Goal: Task Accomplishment & Management: Use online tool/utility

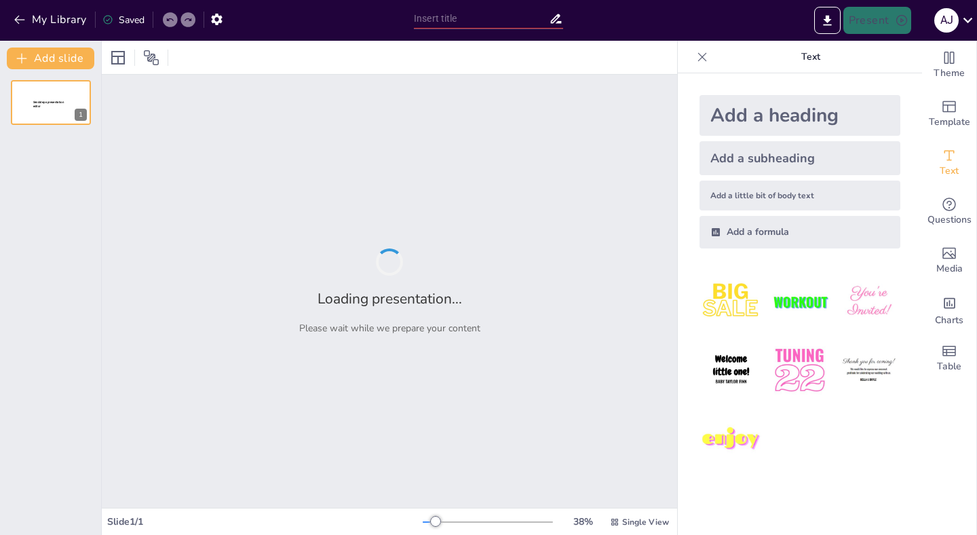
type input "Fortaleciendo la Calidad Educativa: Propuesta de Observación y Retroalimentació…"
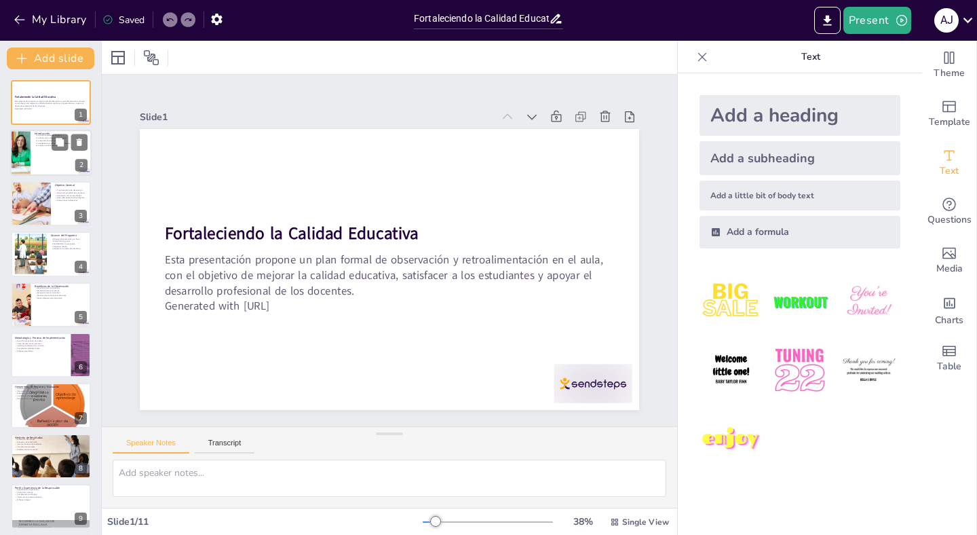
click at [54, 160] on div at bounding box center [50, 153] width 81 height 46
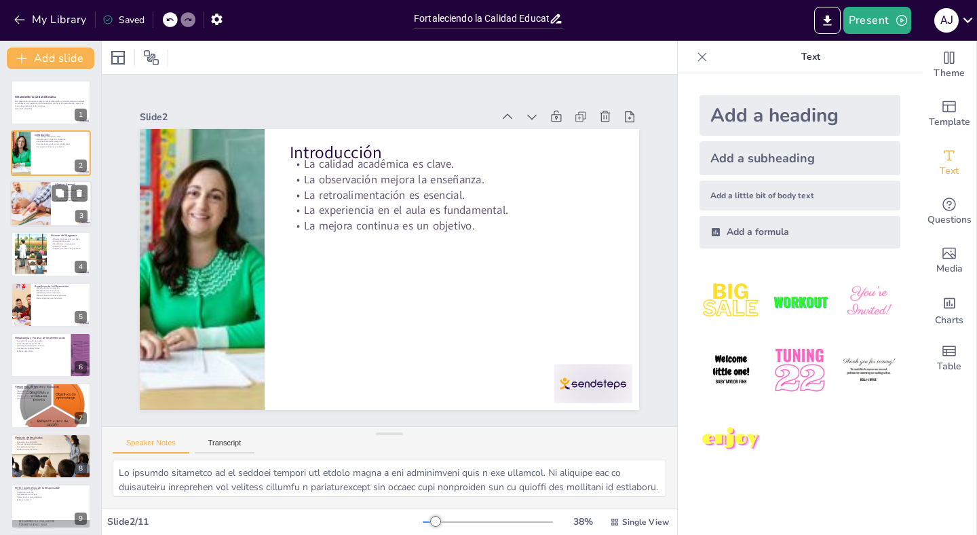
click at [34, 201] on div at bounding box center [30, 204] width 86 height 46
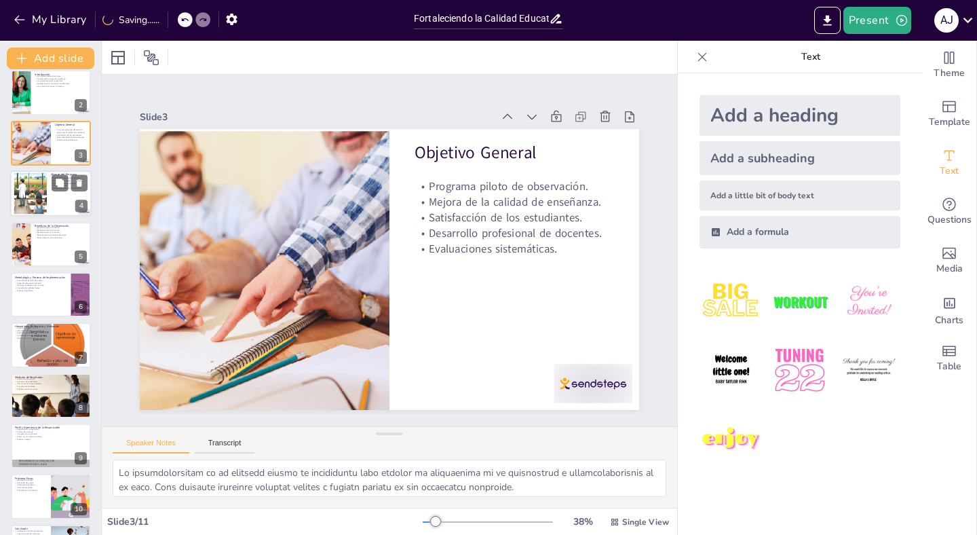
scroll to position [63, 0]
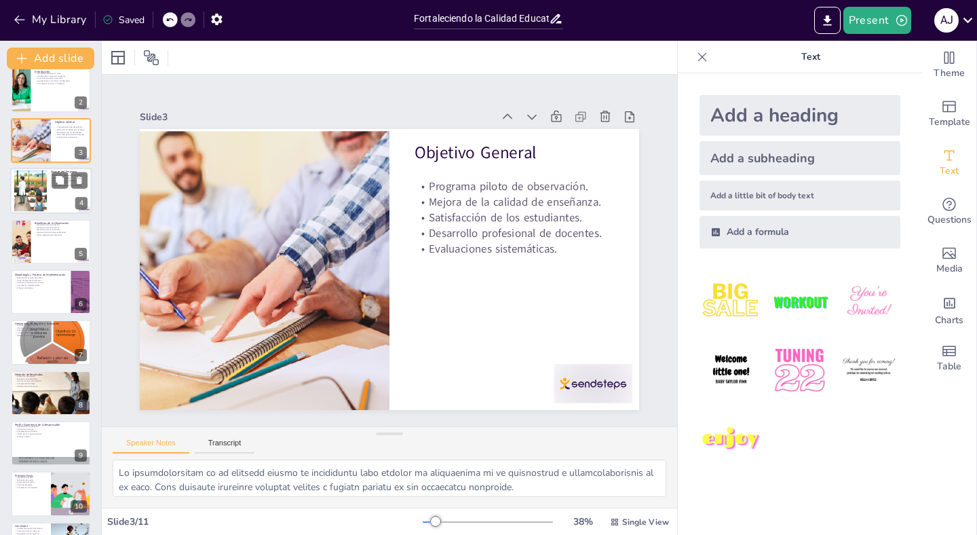
click at [39, 191] on div at bounding box center [30, 190] width 73 height 41
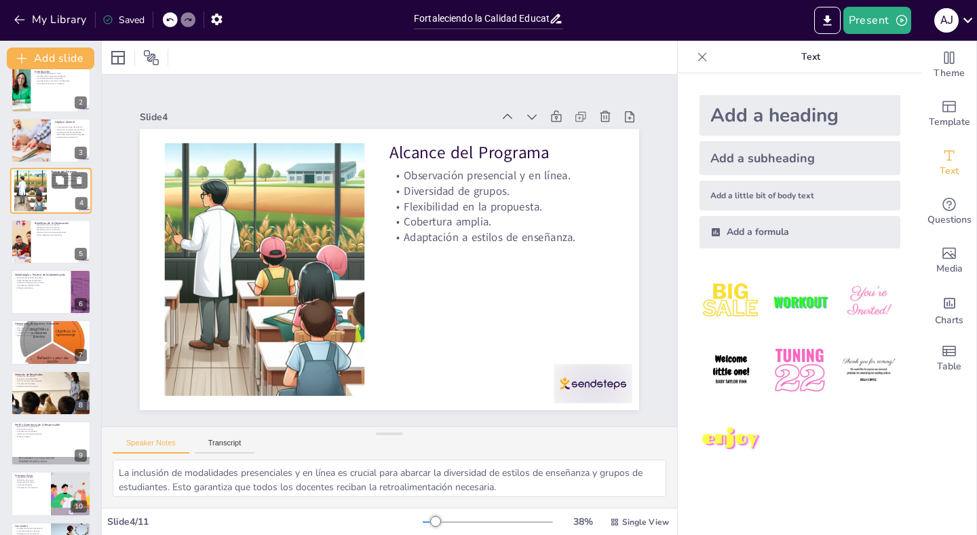
scroll to position [0, 0]
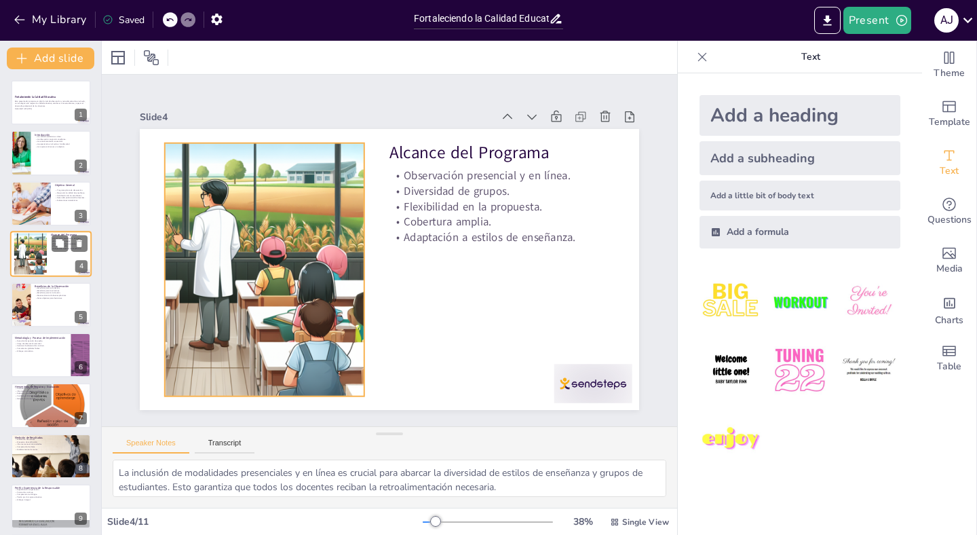
click at [32, 259] on div at bounding box center [30, 253] width 73 height 41
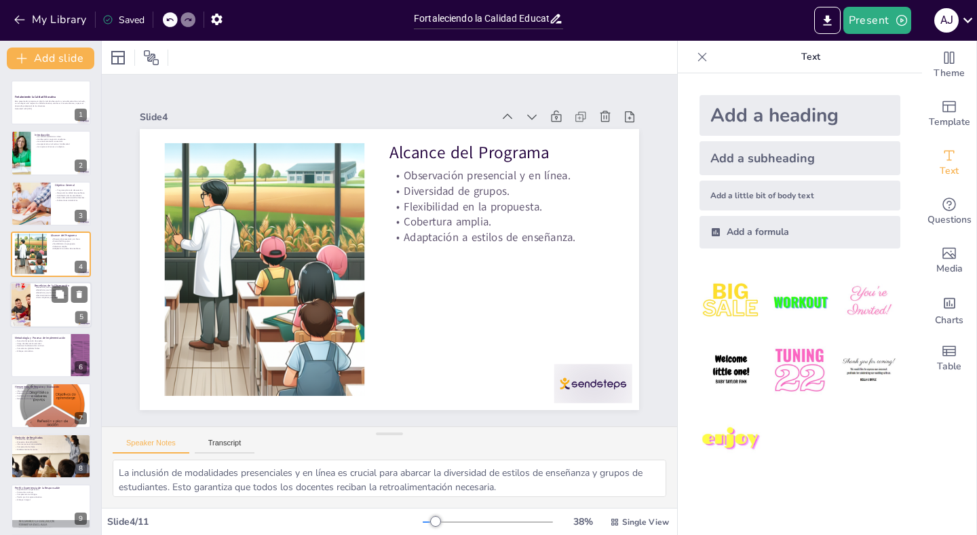
click at [33, 312] on div at bounding box center [50, 305] width 81 height 46
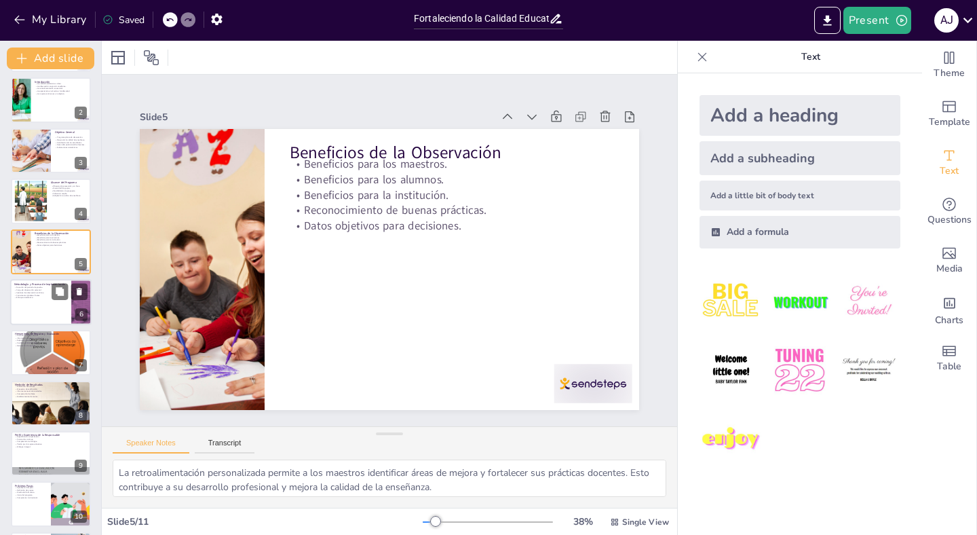
click at [33, 311] on div at bounding box center [50, 302] width 81 height 46
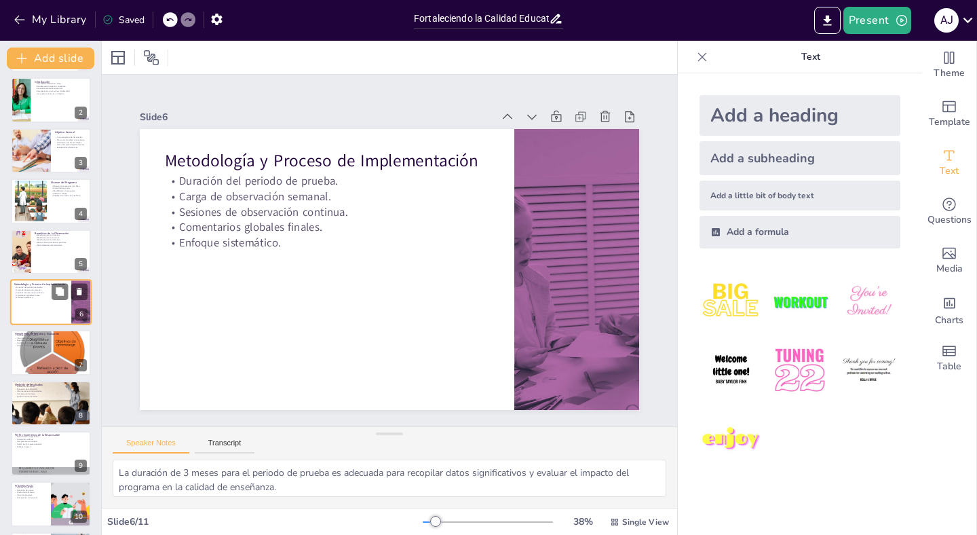
scroll to position [53, 0]
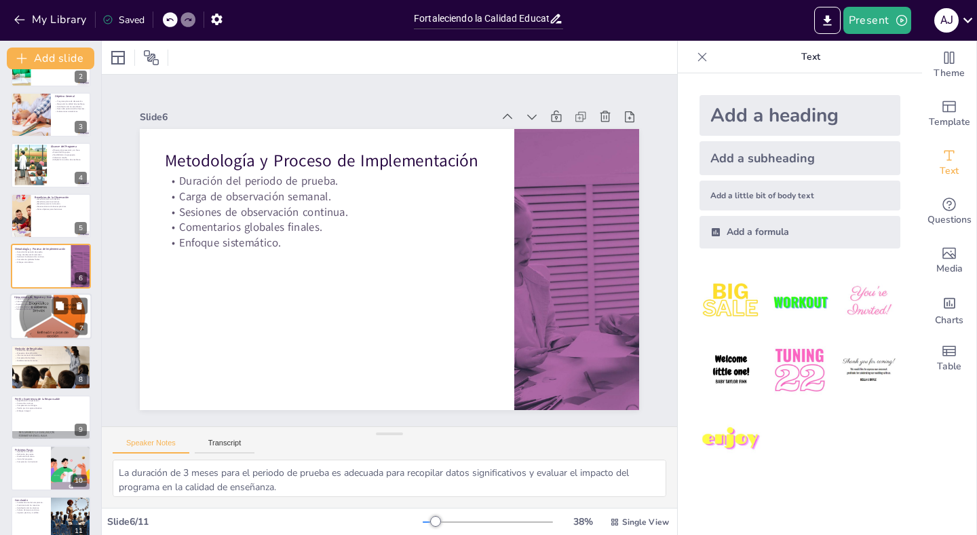
click at [33, 328] on div at bounding box center [50, 316] width 81 height 75
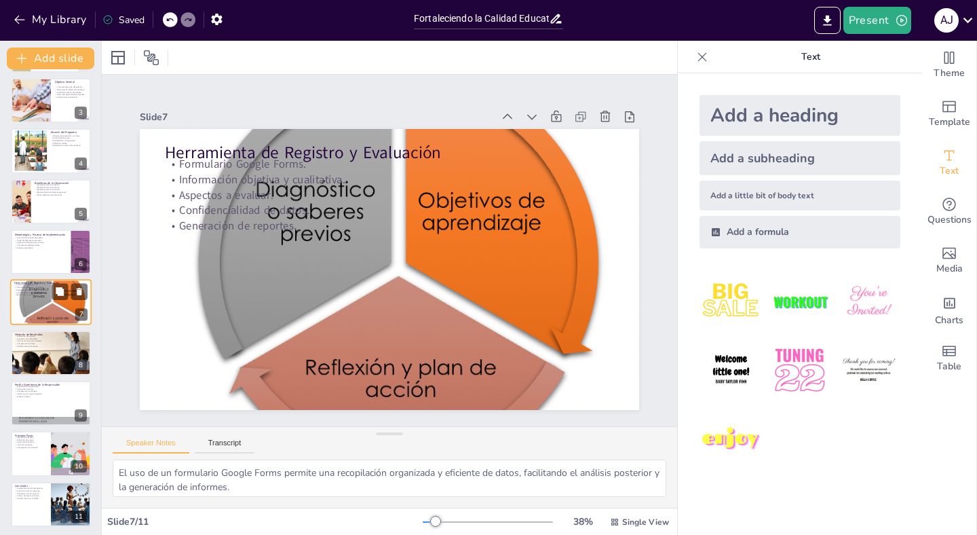
scroll to position [106, 0]
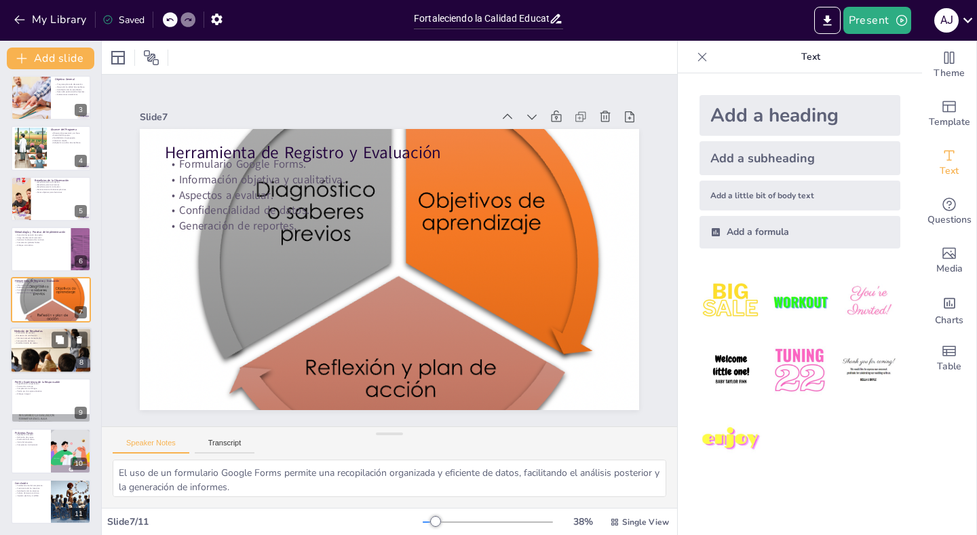
click at [41, 352] on div at bounding box center [50, 350] width 81 height 54
type textarea "La evaluación de los avances es esencial para determinar la efectividad del pro…"
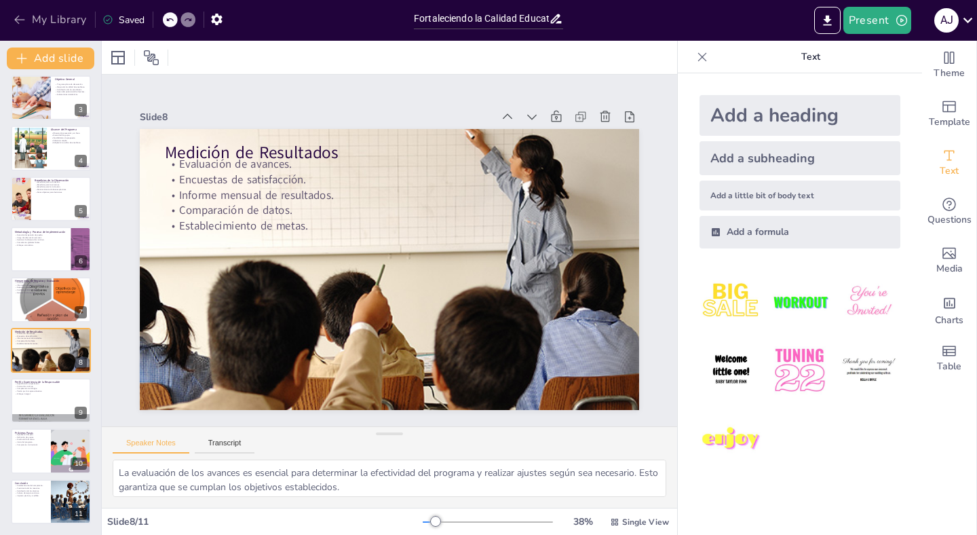
click at [22, 19] on icon "button" at bounding box center [19, 20] width 10 height 9
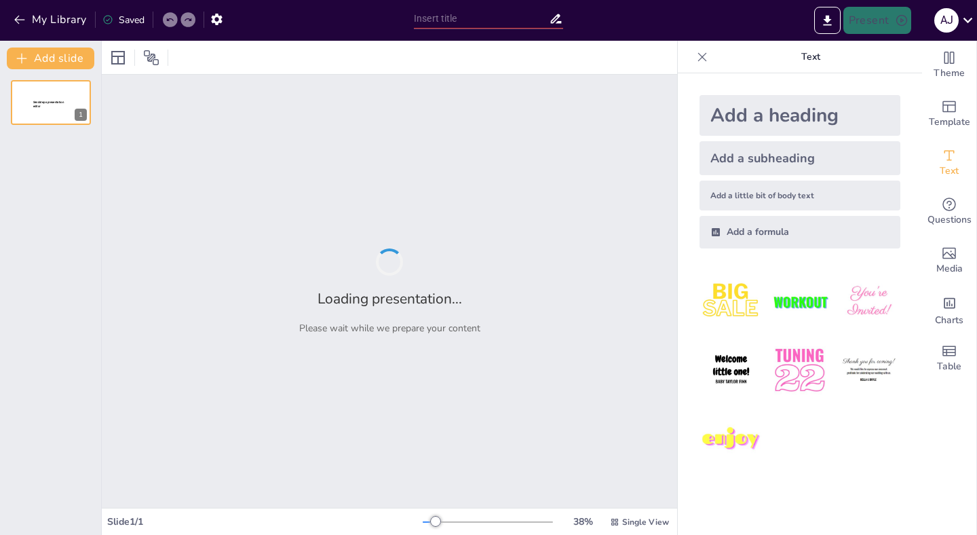
type input "Fortaleciendo la Calidad Educativa: Propuesta de Observación y Retroalimentació…"
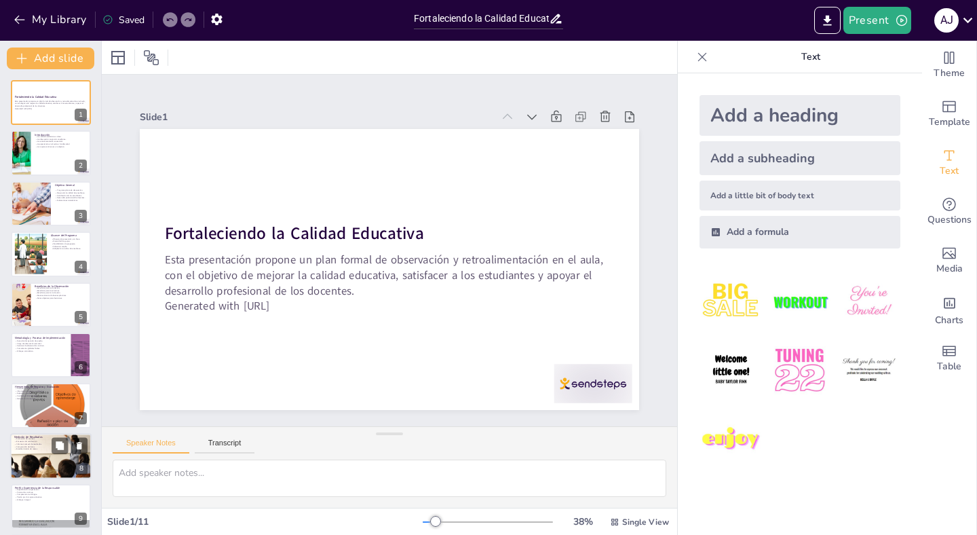
click at [24, 461] on div at bounding box center [50, 456] width 81 height 54
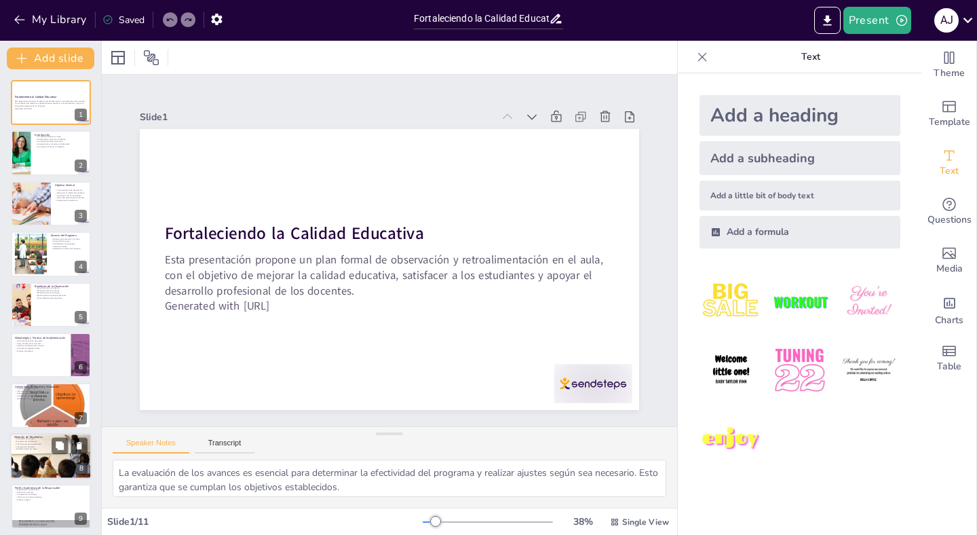
scroll to position [106, 0]
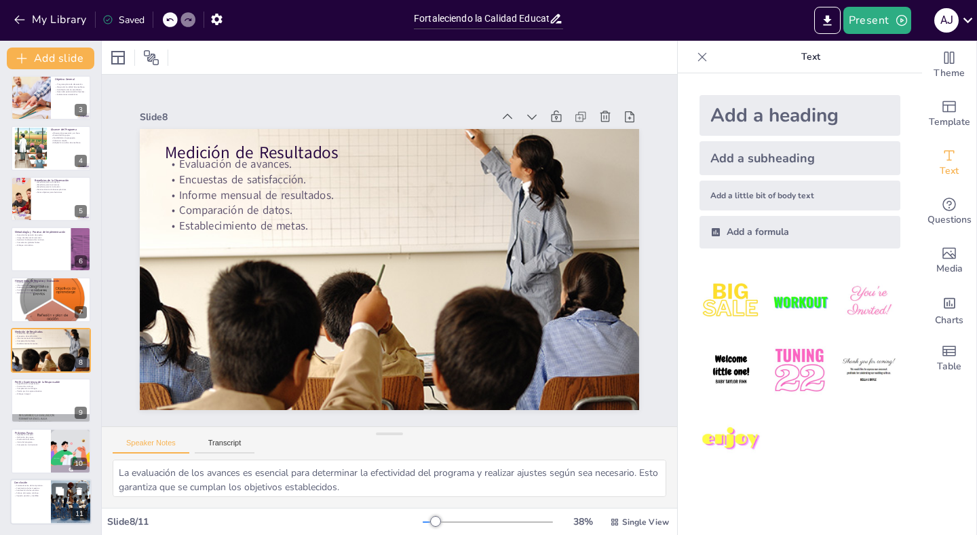
click at [35, 487] on p "Crecimiento de los maestros." at bounding box center [30, 488] width 33 height 3
type textarea "Fortalecer el compromiso institucional es fundamental para asegurar que todos l…"
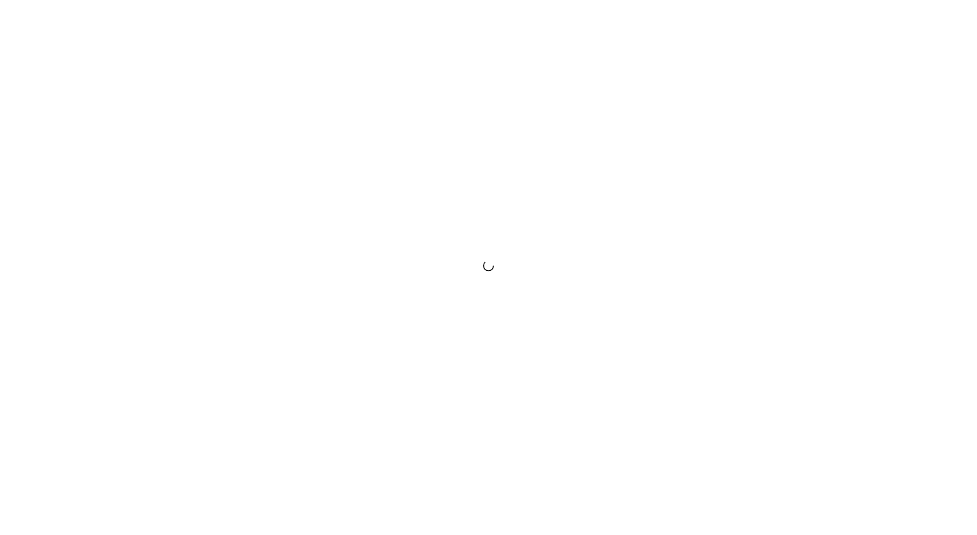
click at [365, 316] on div at bounding box center [488, 267] width 977 height 535
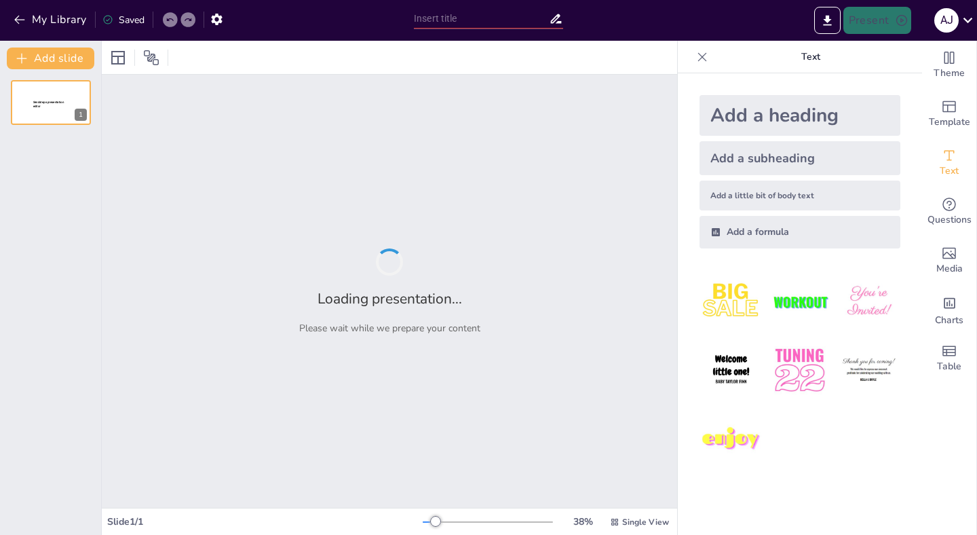
type input "Fortaleciendo la Calidad Educativa: Propuesta de Observación y Retroalimentació…"
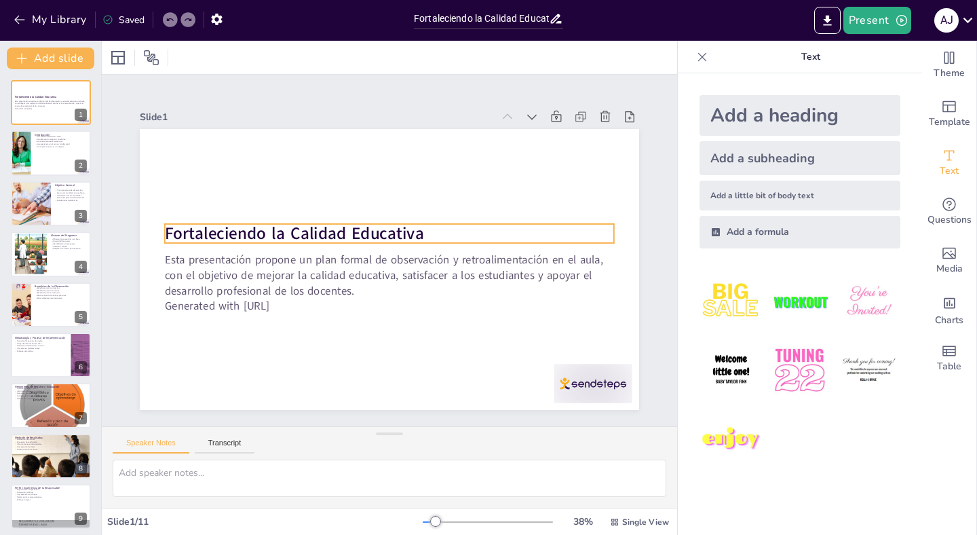
click at [265, 234] on strong "Fortaleciendo la Calidad Educativa" at bounding box center [310, 196] width 246 height 126
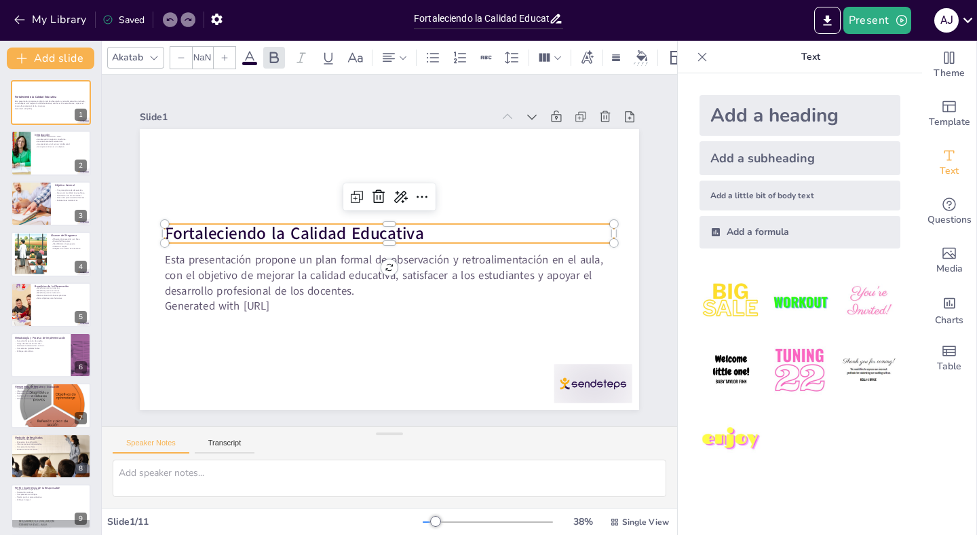
type input "48"
click at [265, 234] on strong "Fortaleciendo la Calidad Educativa" at bounding box center [297, 223] width 260 height 50
click at [265, 234] on strong "Fortaleciendo la Calidad Educativa" at bounding box center [297, 224] width 260 height 50
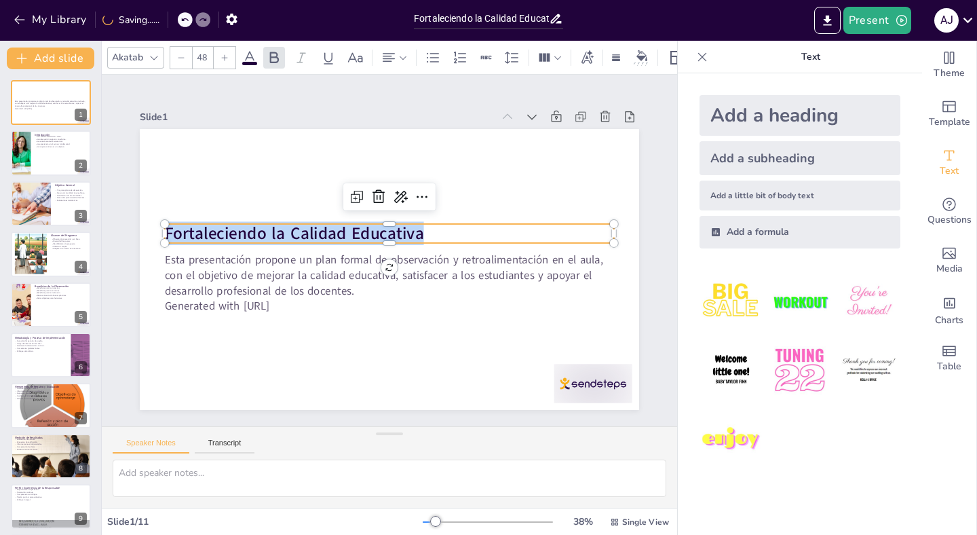
copy strong "Fortaleciendo la Calidad Educativa"
click at [44, 146] on p "La mejora continua es un objetivo." at bounding box center [61, 146] width 53 height 3
type textarea "La calidad académica es un aspecto crucial que afecta tanto a los estudiantes c…"
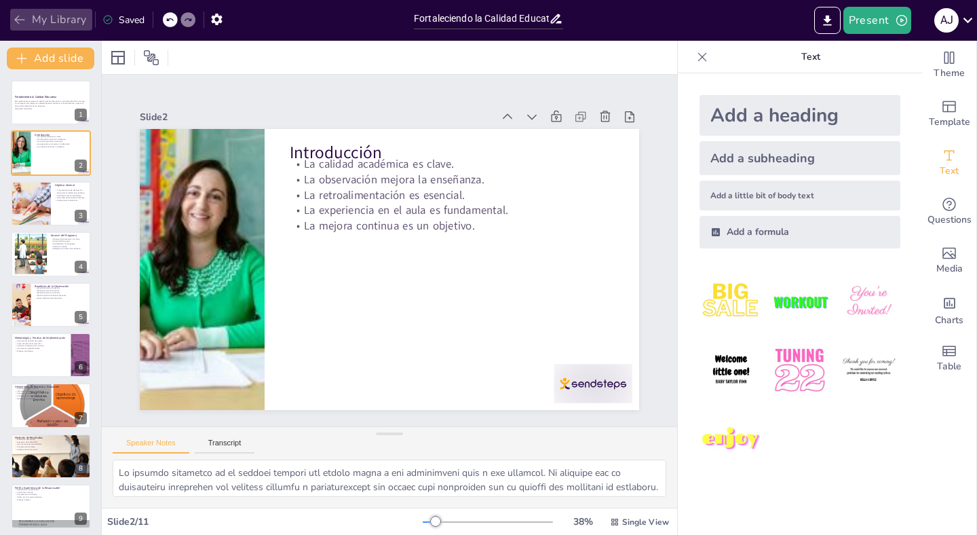
click at [40, 19] on button "My Library" at bounding box center [51, 20] width 82 height 22
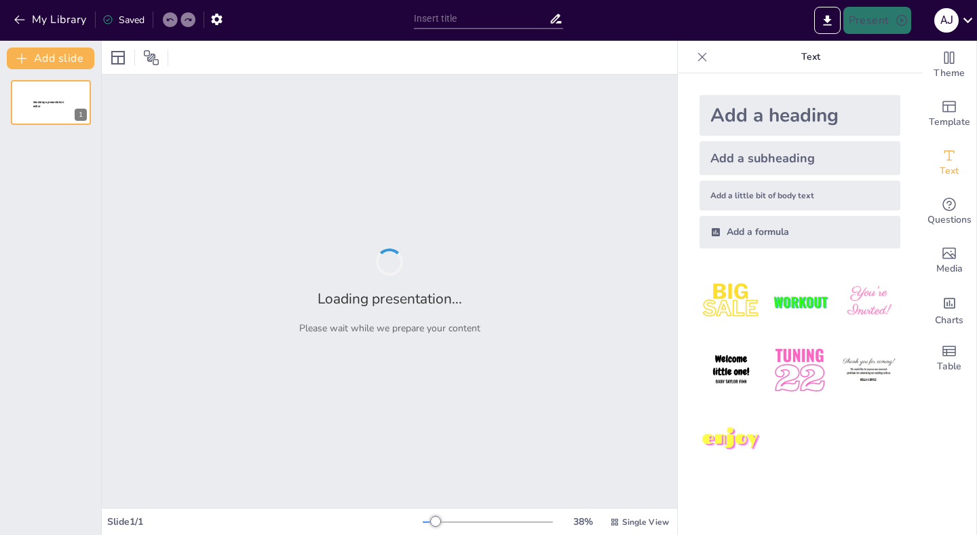
type input "Fortaleciendo la Calidad Educativa: Propuesta de Observación y Retroalimentació…"
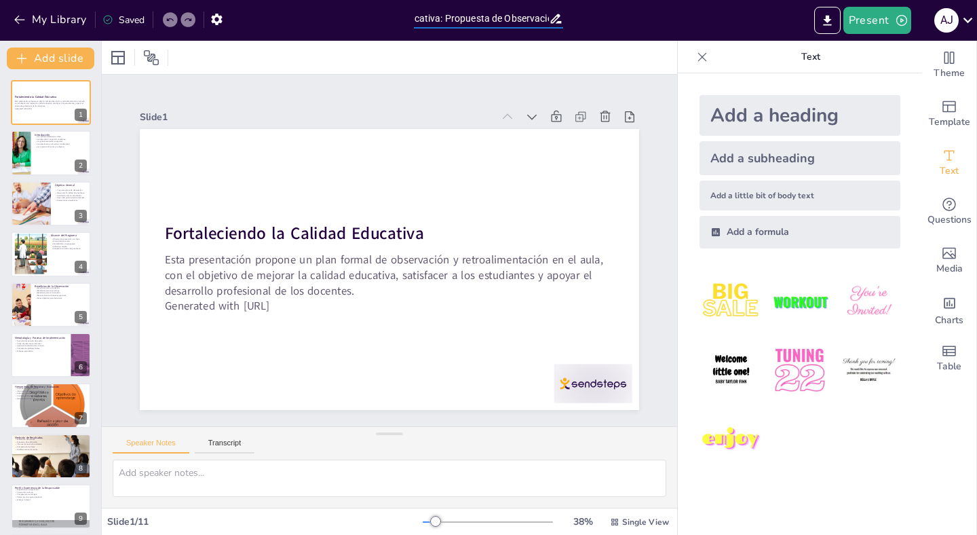
scroll to position [0, 264]
drag, startPoint x: 447, startPoint y: 16, endPoint x: 624, endPoint y: 14, distance: 177.1
click at [624, 14] on div "My Library Saved Fortaleciendo la Calidad Educativa: Propuesta de Observación y…" at bounding box center [488, 20] width 977 height 41
